Goal: Transaction & Acquisition: Purchase product/service

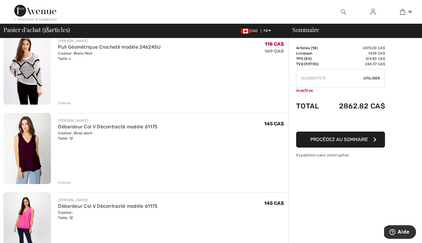
scroll to position [60, 0]
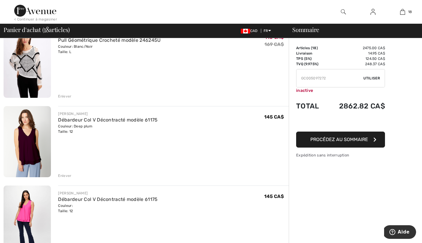
click at [375, 139] on icon "button" at bounding box center [375, 139] width 3 height 5
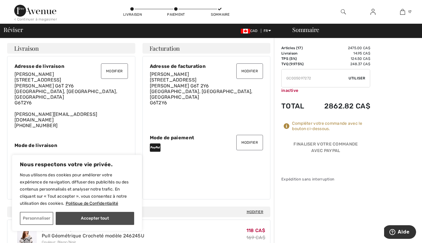
click at [95, 217] on button "Accepter tout" at bounding box center [95, 218] width 79 height 13
checkbox input "true"
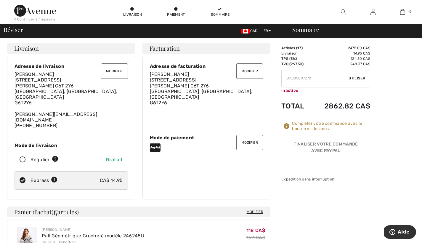
click at [286, 125] on icon at bounding box center [287, 126] width 6 height 6
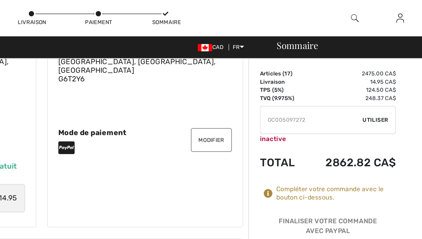
scroll to position [51, 0]
click at [237, 84] on button "Modifier" at bounding box center [250, 91] width 27 height 15
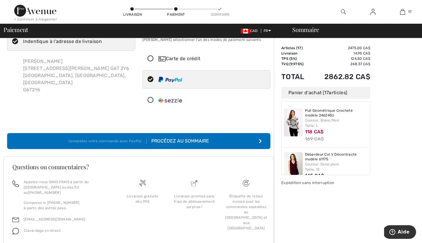
click at [152, 59] on icon at bounding box center [151, 59] width 16 height 6
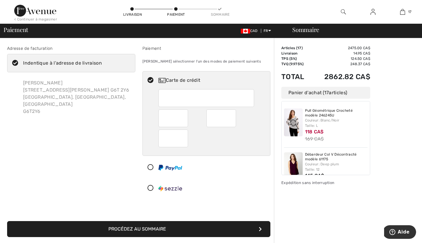
click at [260, 227] on icon "submit" at bounding box center [260, 229] width 3 height 5
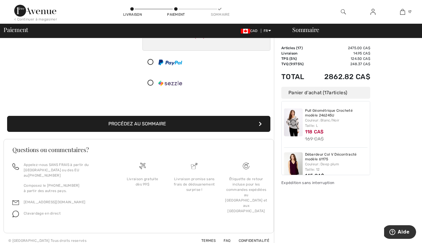
scroll to position [122, 0]
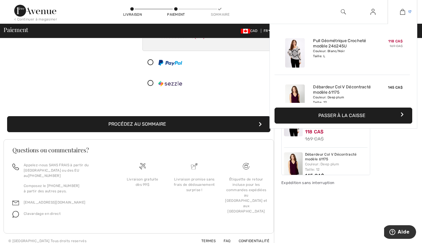
click at [405, 12] on img at bounding box center [403, 11] width 5 height 7
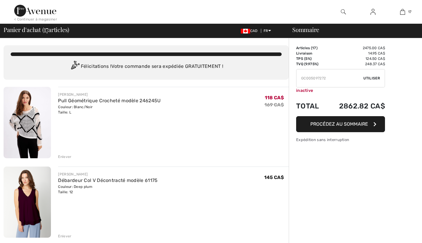
checkbox input "true"
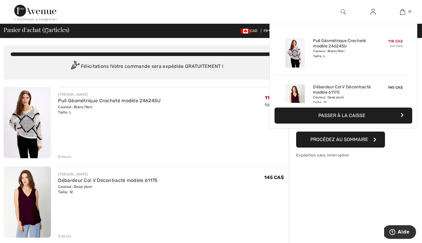
click at [405, 12] on img at bounding box center [403, 11] width 5 height 7
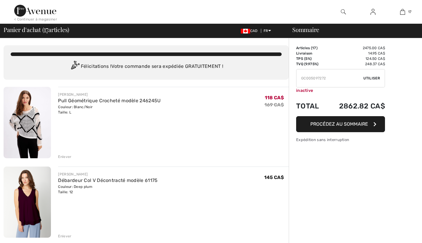
checkbox input "true"
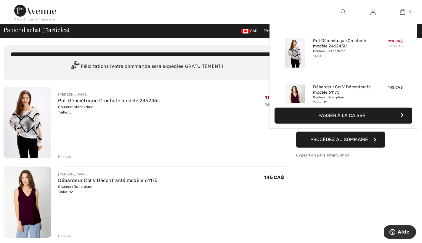
click at [405, 12] on img at bounding box center [403, 11] width 5 height 7
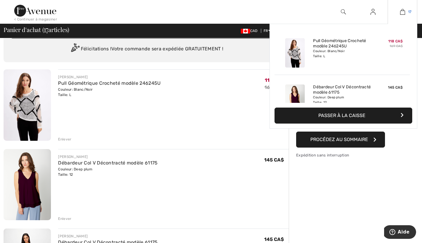
scroll to position [19, 0]
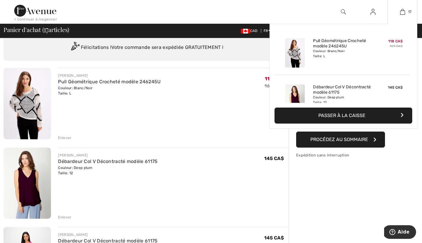
click at [402, 114] on icon "button" at bounding box center [402, 115] width 3 height 5
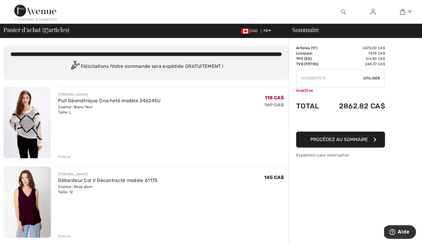
click at [304, 81] on input "TEXT" at bounding box center [330, 78] width 67 height 18
type input "GC005097272EXTRA20"
click at [374, 79] on span "Utiliser" at bounding box center [372, 78] width 17 height 5
click at [246, 32] on img at bounding box center [245, 31] width 9 height 5
click at [374, 11] on img at bounding box center [373, 11] width 5 height 7
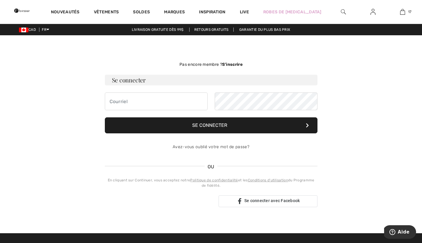
click at [112, 102] on input "email" at bounding box center [156, 102] width 103 height 18
type input "patou789.7@gmail.com"
click at [218, 123] on button "Se connecter" at bounding box center [211, 125] width 213 height 16
click at [218, 124] on button "Se connecter" at bounding box center [211, 125] width 213 height 16
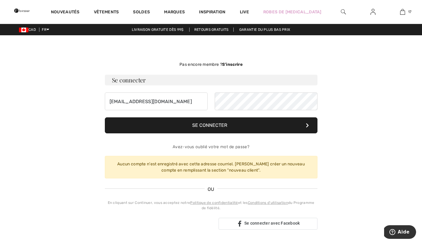
click at [218, 124] on button "Se connecter" at bounding box center [211, 125] width 213 height 16
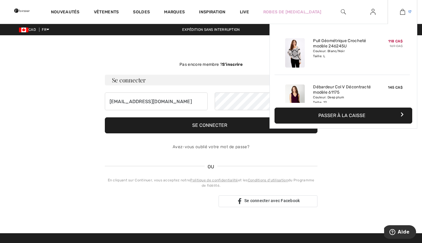
click at [405, 12] on img at bounding box center [403, 11] width 5 height 7
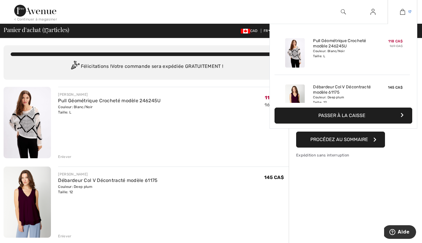
click at [404, 13] on img at bounding box center [403, 11] width 5 height 7
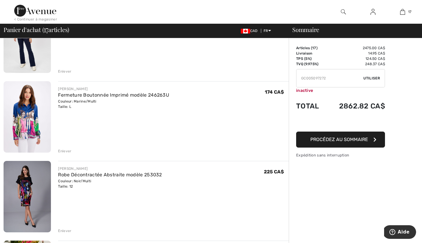
scroll to position [245, 0]
click at [112, 93] on link "Fermeture Boutonnée Imprimé modèle 246263U" at bounding box center [113, 95] width 111 height 6
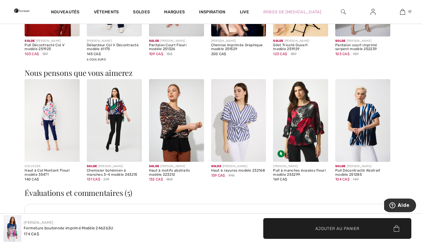
scroll to position [584, 0]
click at [57, 131] on img at bounding box center [52, 120] width 55 height 83
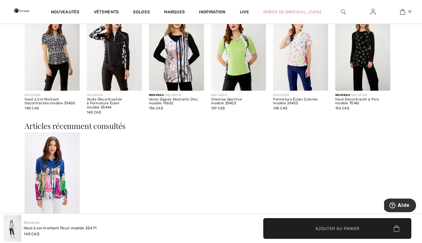
scroll to position [371, 0]
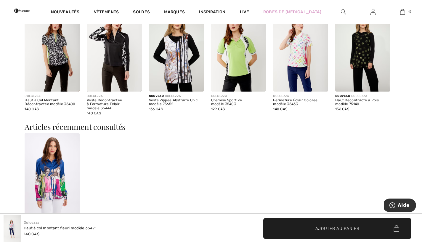
click at [115, 59] on img at bounding box center [114, 50] width 55 height 83
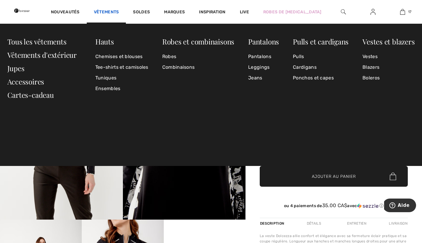
click at [119, 11] on link "Vêtements" at bounding box center [106, 12] width 25 height 6
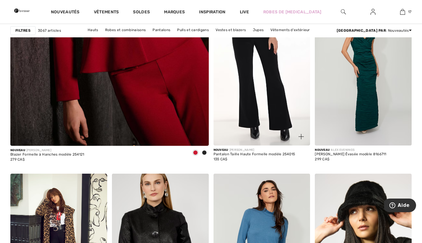
scroll to position [1618, 0]
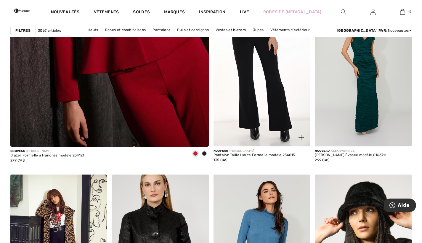
click at [273, 89] on img at bounding box center [262, 73] width 97 height 145
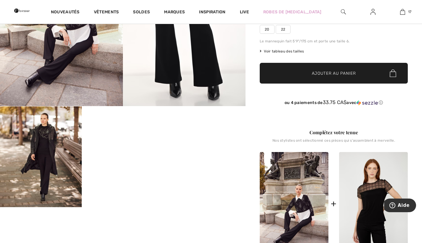
scroll to position [117, 0]
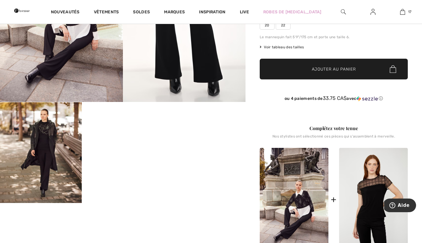
click at [308, 205] on img at bounding box center [294, 199] width 69 height 103
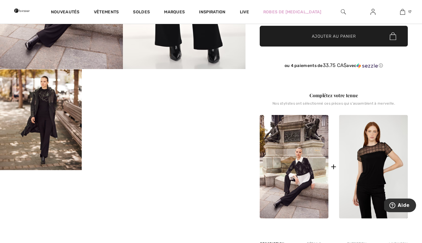
scroll to position [153, 0]
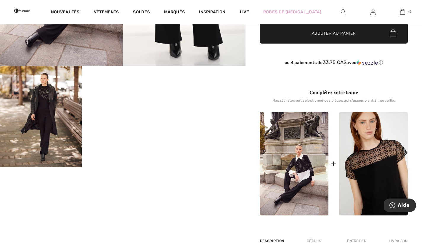
click at [375, 171] on img at bounding box center [373, 163] width 69 height 103
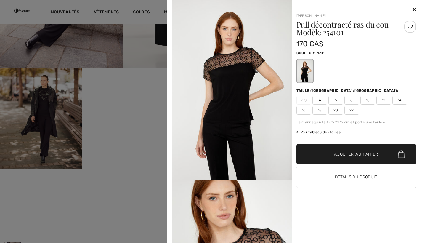
scroll to position [148, 0]
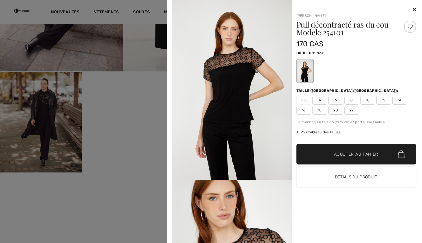
click at [133, 13] on div at bounding box center [211, 121] width 422 height 243
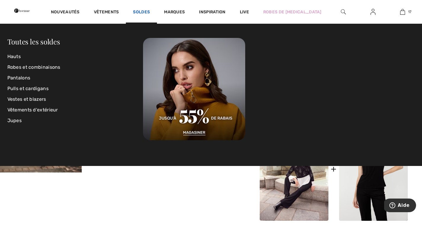
click at [150, 12] on link "Soldes" at bounding box center [141, 12] width 17 height 6
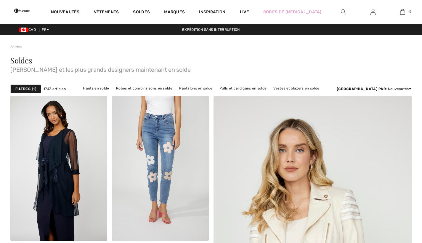
checkbox input "true"
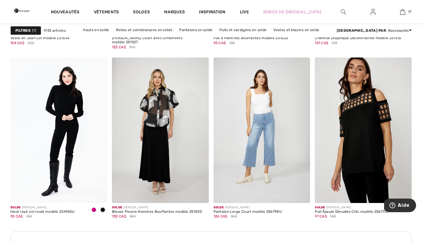
scroll to position [558, 0]
click at [184, 187] on div at bounding box center [196, 191] width 25 height 25
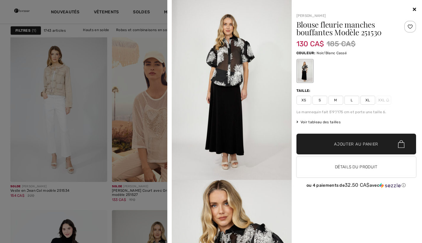
scroll to position [390, 0]
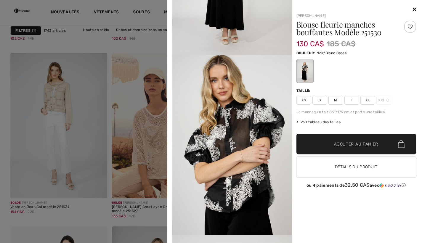
scroll to position [128, 0]
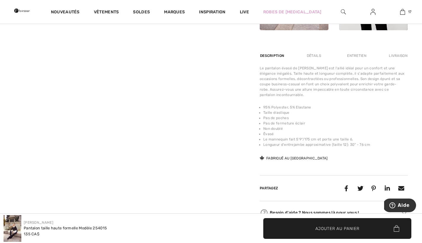
scroll to position [342, 0]
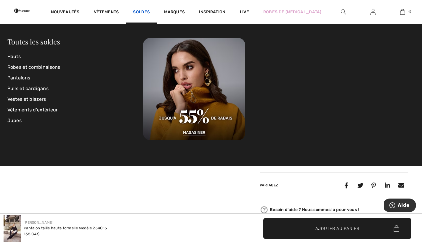
click at [150, 10] on link "Soldes" at bounding box center [141, 12] width 17 height 6
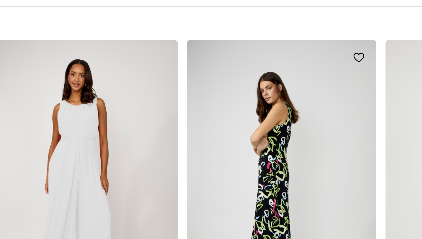
scroll to position [720, 0]
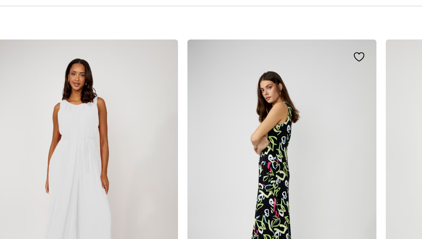
click at [214, 137] on img at bounding box center [262, 209] width 97 height 145
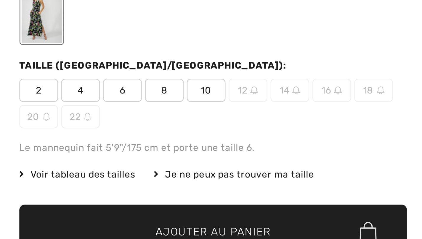
click at [261, 84] on div at bounding box center [268, 95] width 15 height 22
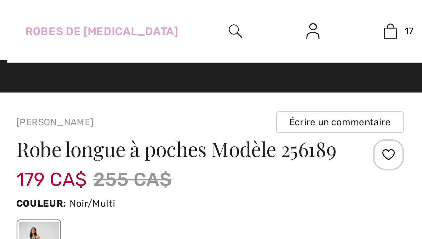
click at [240, 12] on link "Live" at bounding box center [244, 12] width 9 height 6
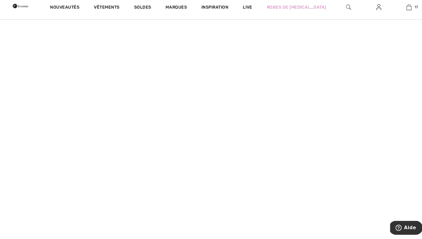
scroll to position [291, 0]
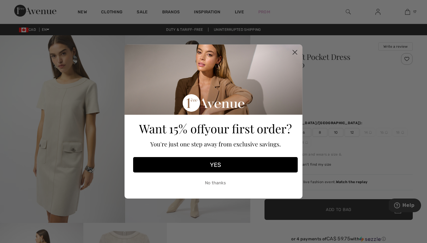
click at [296, 50] on circle "Close dialog" at bounding box center [295, 52] width 10 height 10
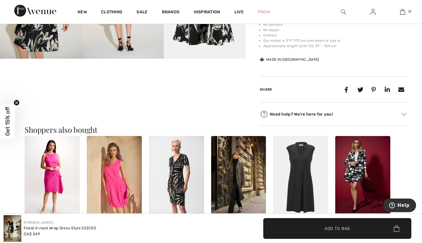
scroll to position [284, 0]
click at [184, 195] on img at bounding box center [176, 177] width 55 height 83
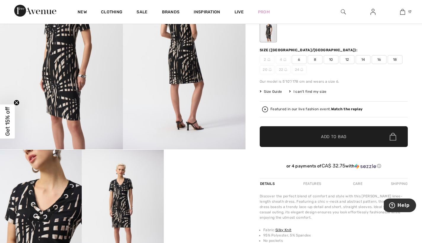
scroll to position [71, 0]
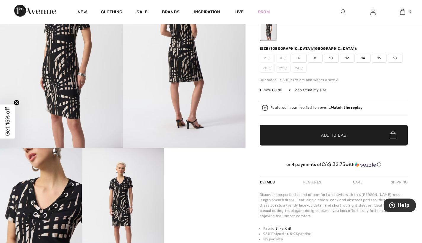
click at [204, 189] on video "Your browser does not support the video tag." at bounding box center [205, 168] width 82 height 41
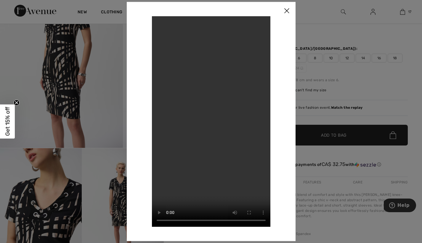
click at [287, 10] on img at bounding box center [287, 11] width 18 height 18
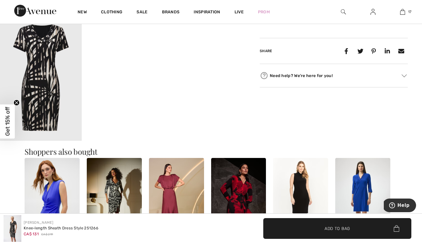
scroll to position [325, 0]
click at [365, 190] on img at bounding box center [363, 199] width 55 height 83
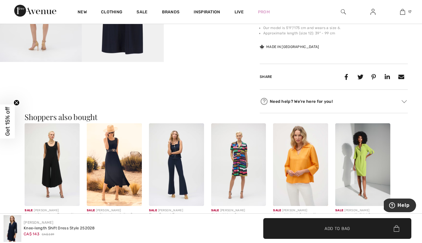
scroll to position [293, 0]
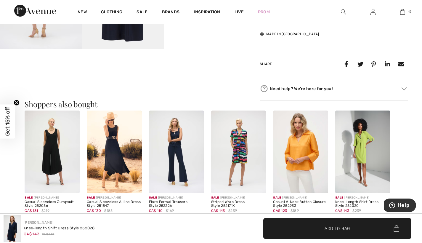
click at [363, 157] on img at bounding box center [363, 152] width 55 height 83
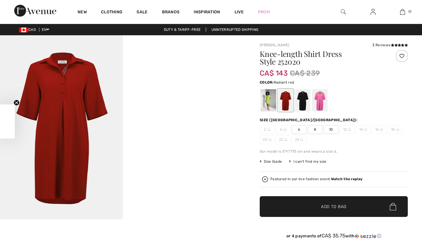
checkbox input "true"
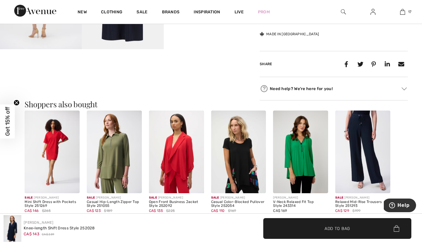
click at [248, 162] on img at bounding box center [238, 152] width 55 height 83
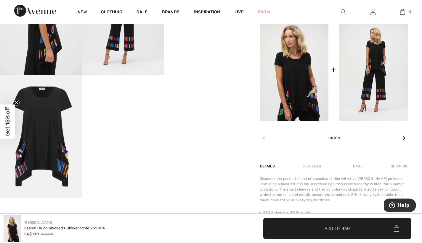
scroll to position [267, 0]
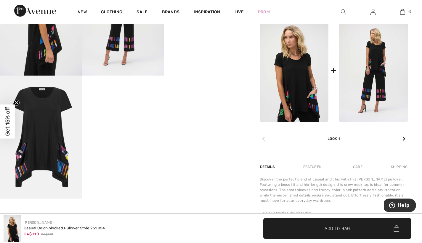
click at [13, 232] on img at bounding box center [13, 228] width 18 height 27
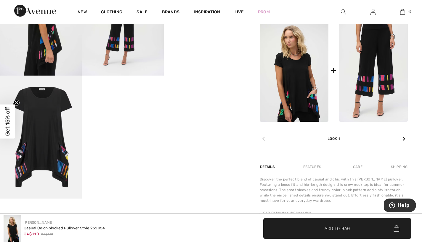
click at [375, 83] on img at bounding box center [373, 70] width 69 height 103
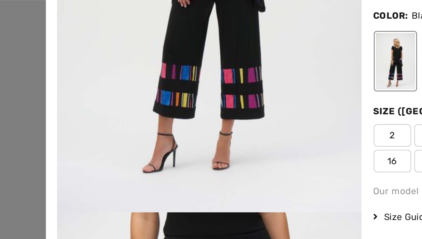
scroll to position [51, 0]
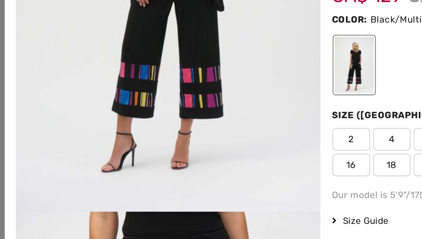
click at [297, 60] on div at bounding box center [304, 71] width 15 height 22
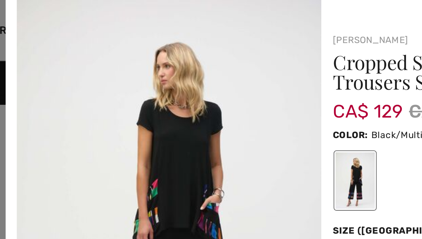
scroll to position [178, 0]
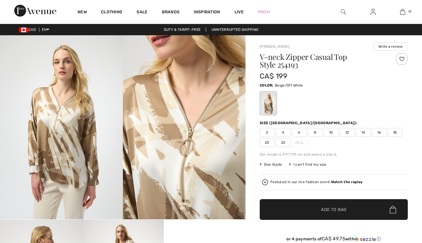
checkbox input "true"
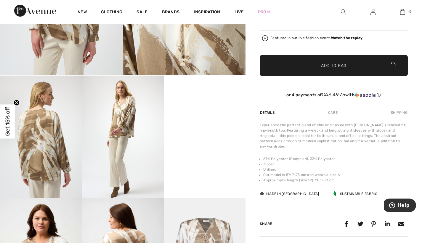
scroll to position [145, 0]
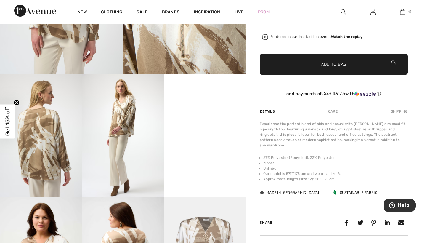
click at [204, 115] on video "Your browser does not support the video tag." at bounding box center [205, 94] width 82 height 41
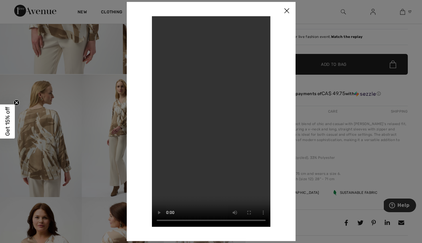
click at [287, 9] on img at bounding box center [287, 11] width 18 height 18
